Goal: Task Accomplishment & Management: Use online tool/utility

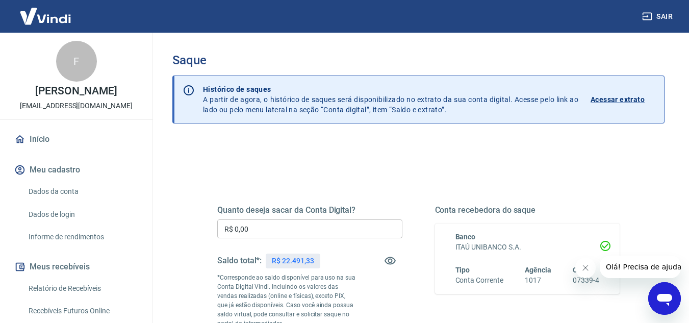
click at [262, 229] on input "R$ 0,00" at bounding box center [309, 228] width 185 height 19
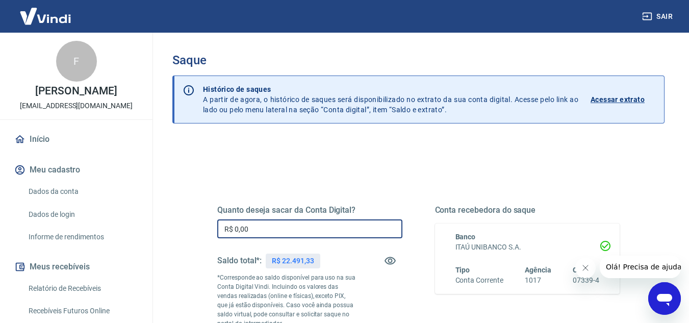
drag, startPoint x: 262, startPoint y: 229, endPoint x: 208, endPoint y: 225, distance: 54.2
click at [210, 226] on div "Quanto deseja sacar da Conta Digital? R$ 0,00 ​ Saldo total*: R$ 22.491,33 *Cor…" at bounding box center [418, 283] width 427 height 246
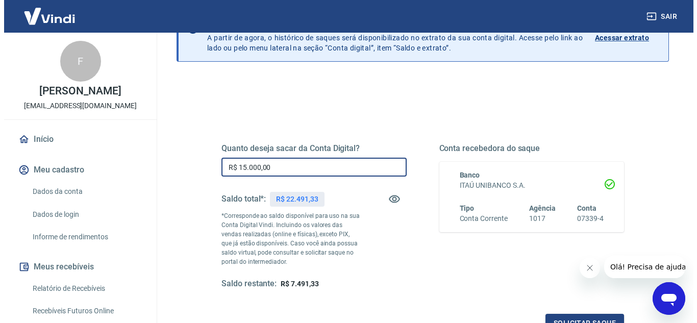
scroll to position [153, 0]
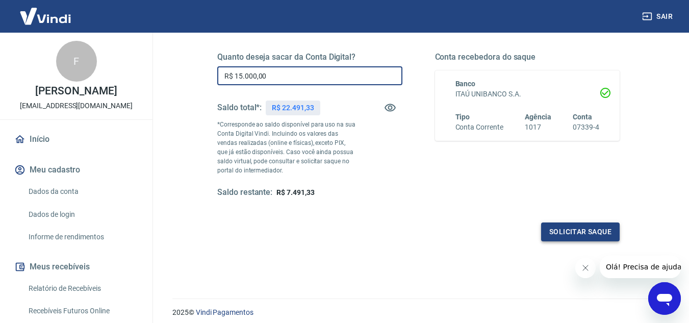
type input "R$ 15.000,00"
click at [576, 227] on button "Solicitar saque" at bounding box center [580, 231] width 79 height 19
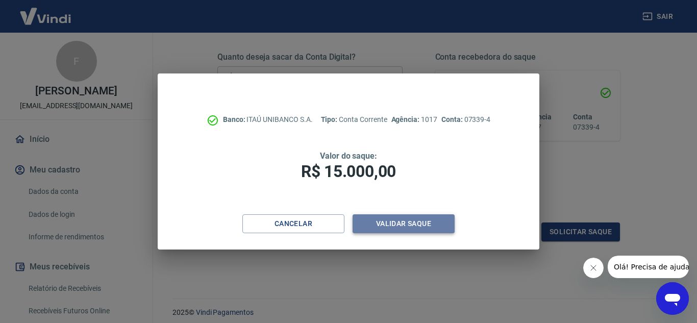
click at [407, 225] on button "Validar saque" at bounding box center [403, 223] width 102 height 19
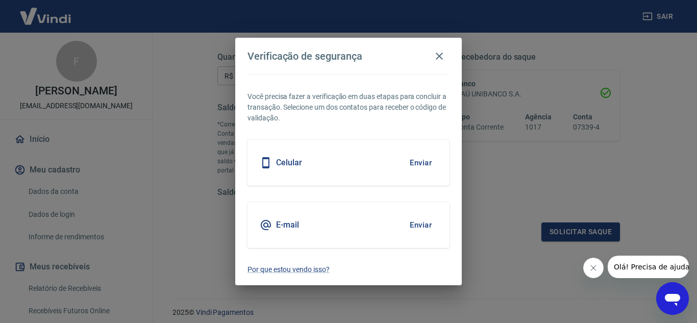
click at [427, 163] on button "Enviar" at bounding box center [420, 162] width 33 height 21
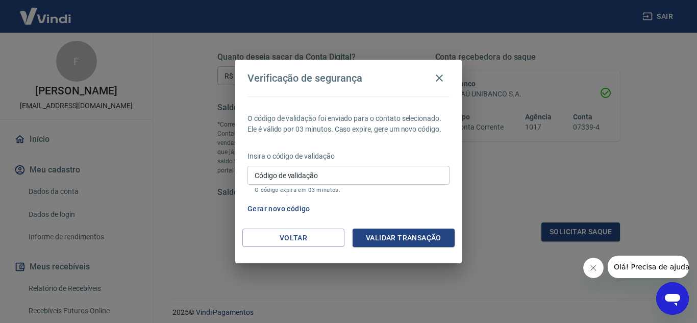
click at [333, 173] on input "Código de validação" at bounding box center [348, 175] width 202 height 19
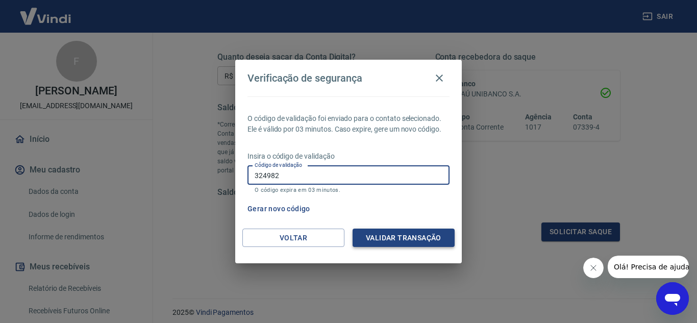
type input "324982"
click at [421, 241] on button "Validar transação" at bounding box center [403, 238] width 102 height 19
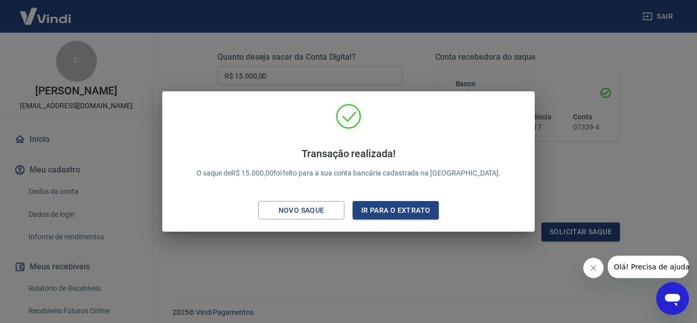
click at [598, 272] on button "Fechar mensagem da empresa" at bounding box center [592, 268] width 20 height 20
click at [415, 245] on div "Transação realizada! O saque de R$ 15.000,00 foi feito para a sua conta bancári…" at bounding box center [348, 161] width 697 height 323
